Goal: Information Seeking & Learning: Learn about a topic

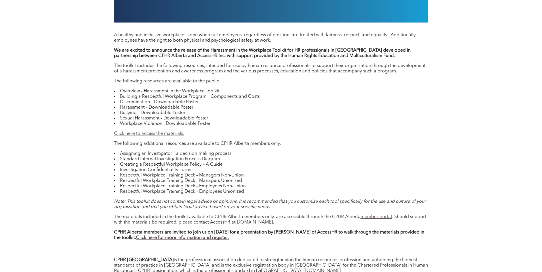
scroll to position [486, 0]
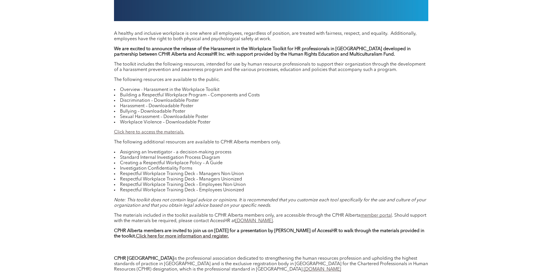
click at [161, 130] on link "Click here to access the materials." at bounding box center [149, 132] width 70 height 5
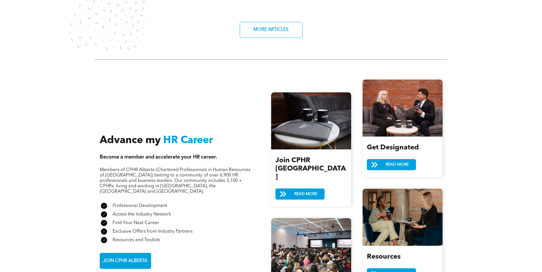
scroll to position [628, 0]
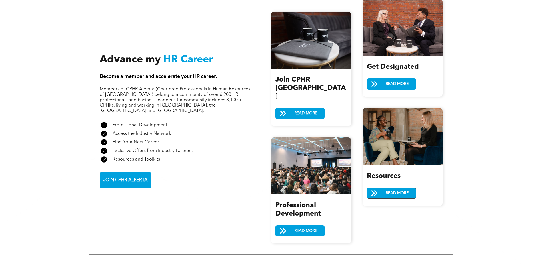
click at [387, 196] on span "READ MORE" at bounding box center [397, 193] width 27 height 11
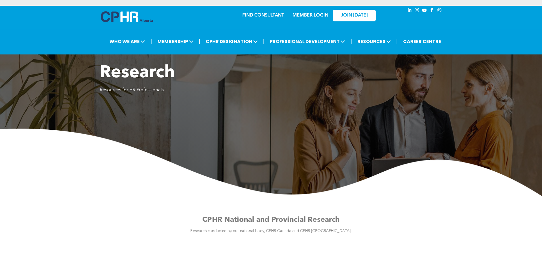
click at [310, 15] on link "MEMBER LOGIN" at bounding box center [310, 15] width 36 height 5
